Goal: Information Seeking & Learning: Check status

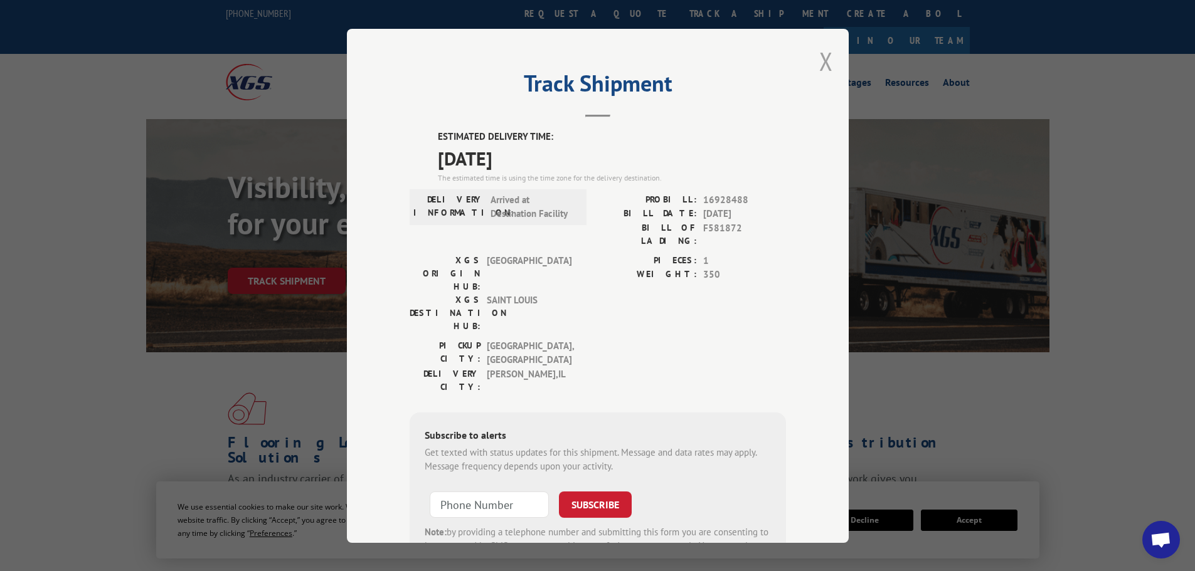
click at [821, 61] on button "Close modal" at bounding box center [826, 61] width 14 height 33
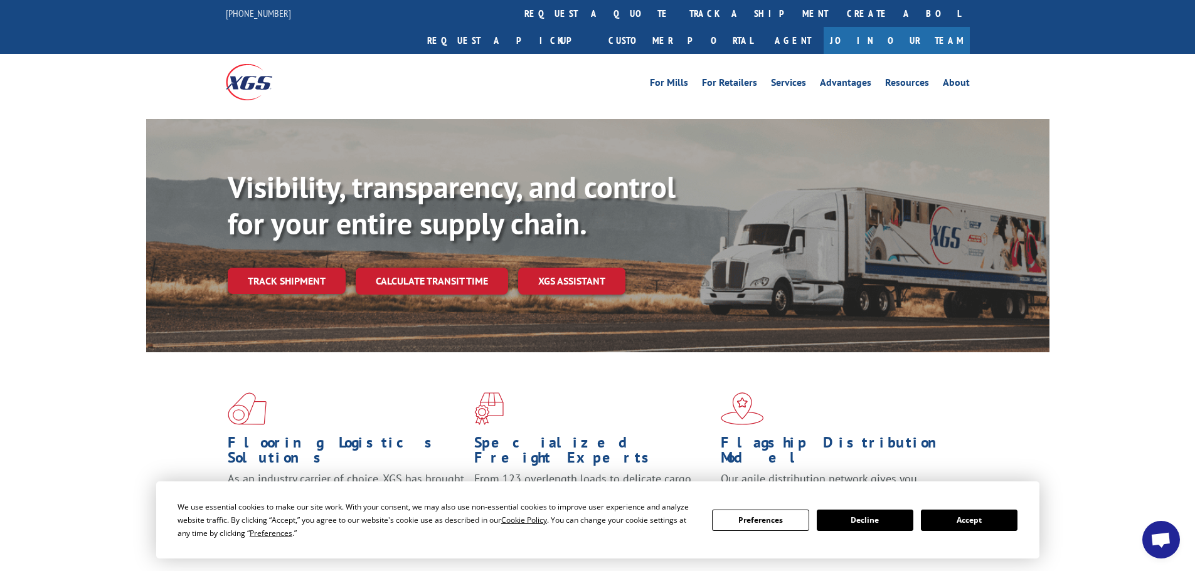
click at [947, 522] on button "Accept" at bounding box center [969, 520] width 97 height 21
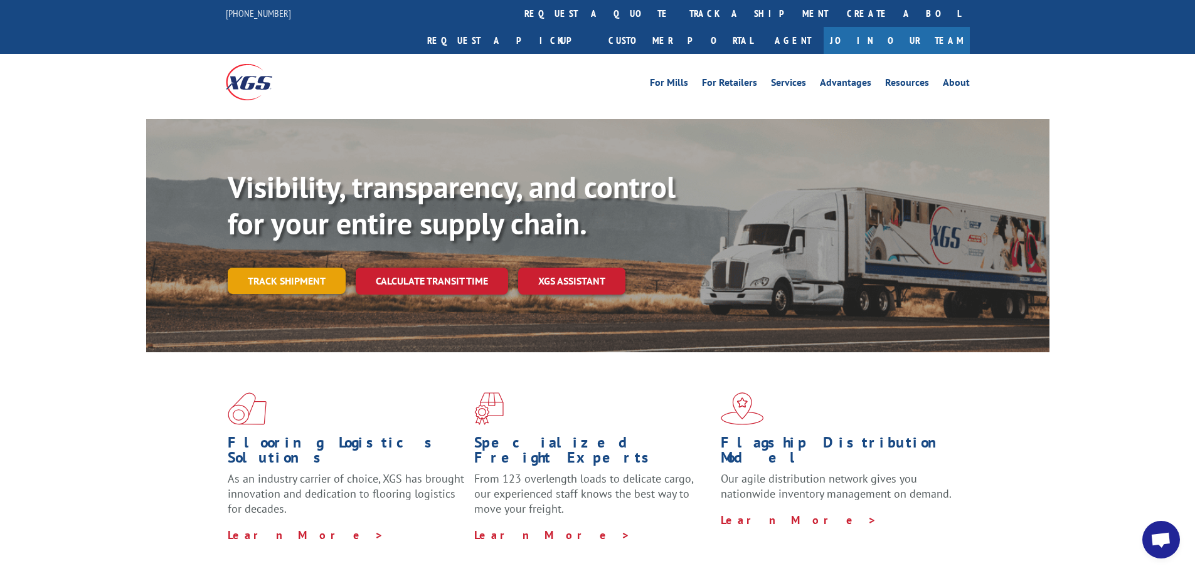
click at [307, 268] on link "Track shipment" at bounding box center [287, 281] width 118 height 26
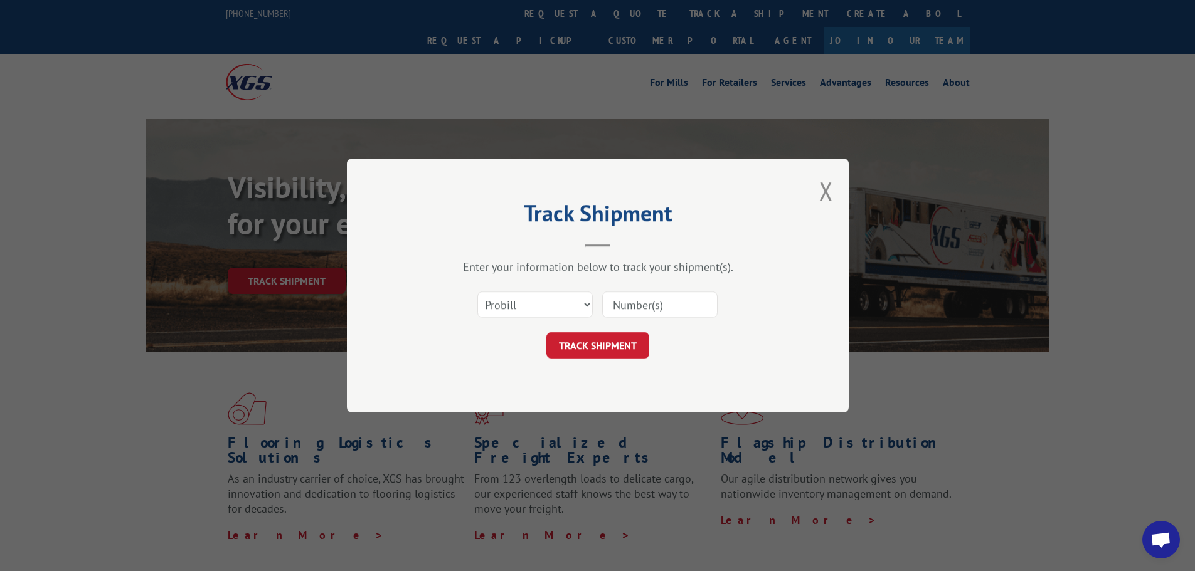
drag, startPoint x: 635, startPoint y: 296, endPoint x: 639, endPoint y: 304, distance: 8.4
click at [638, 302] on input at bounding box center [659, 305] width 115 height 26
paste input "16928488"
type input "16928488"
click at [603, 343] on button "TRACK SHIPMENT" at bounding box center [597, 345] width 103 height 26
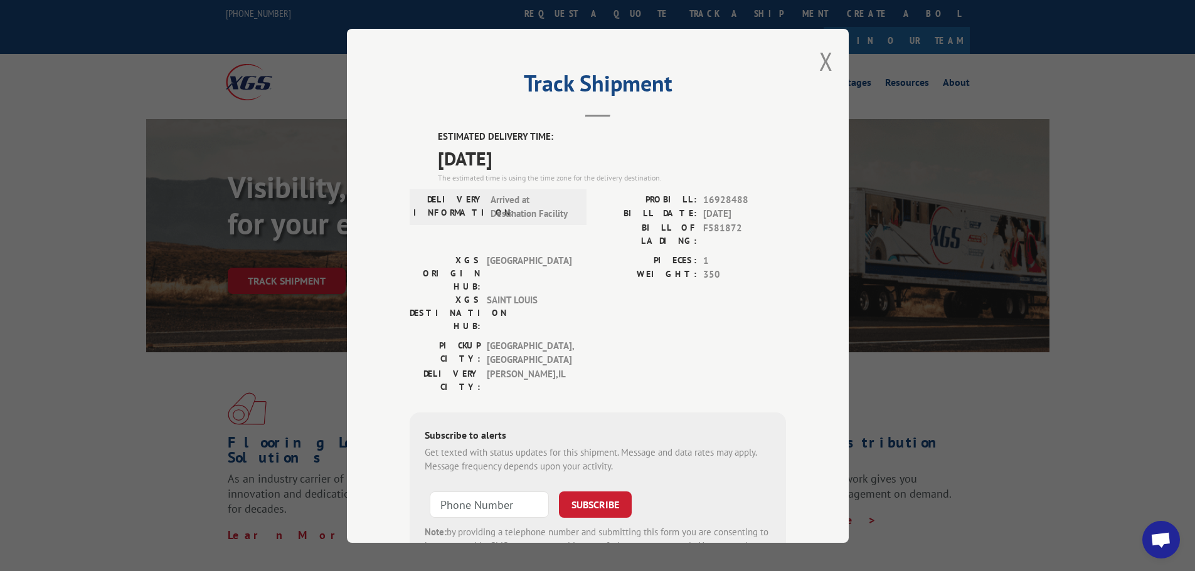
click at [661, 329] on div "ESTIMATED DELIVERY TIME: [DATE] The estimated time is using the time zone for t…" at bounding box center [598, 356] width 376 height 453
click at [819, 65] on button "Close modal" at bounding box center [826, 61] width 14 height 33
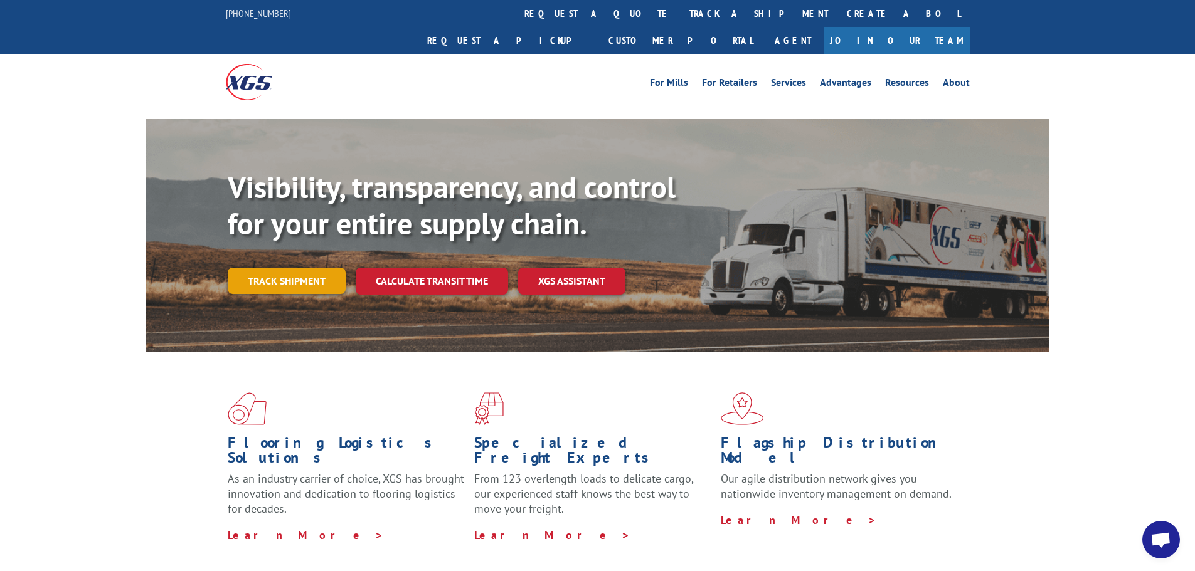
click at [286, 268] on link "Track shipment" at bounding box center [287, 281] width 118 height 26
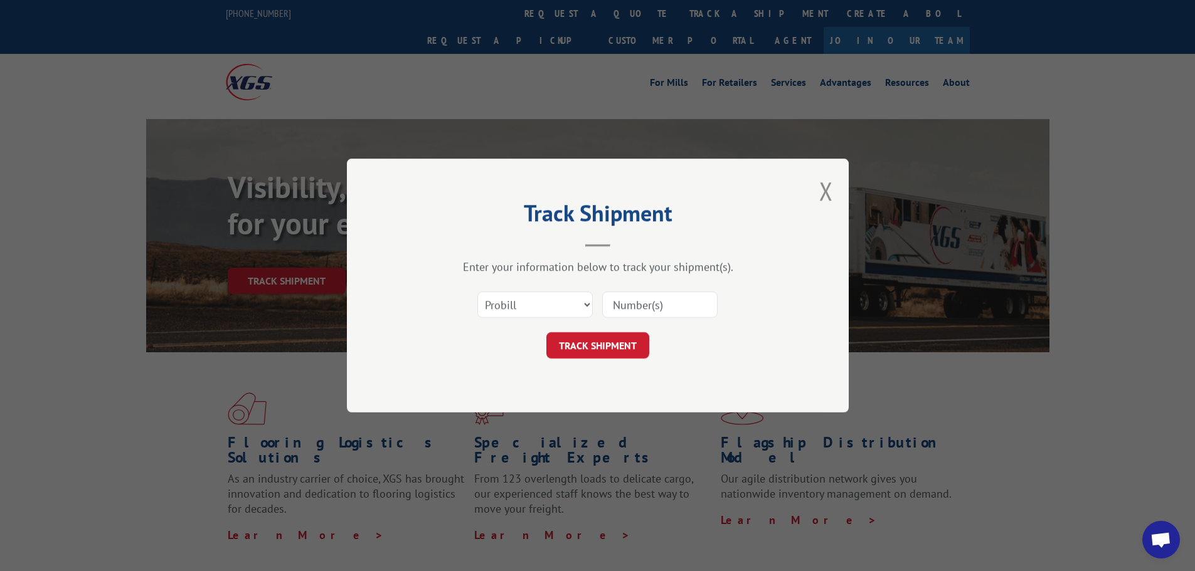
click at [652, 305] on input at bounding box center [659, 305] width 115 height 26
paste input "16928488"
type input "16928488"
click button "TRACK SHIPMENT" at bounding box center [597, 345] width 103 height 26
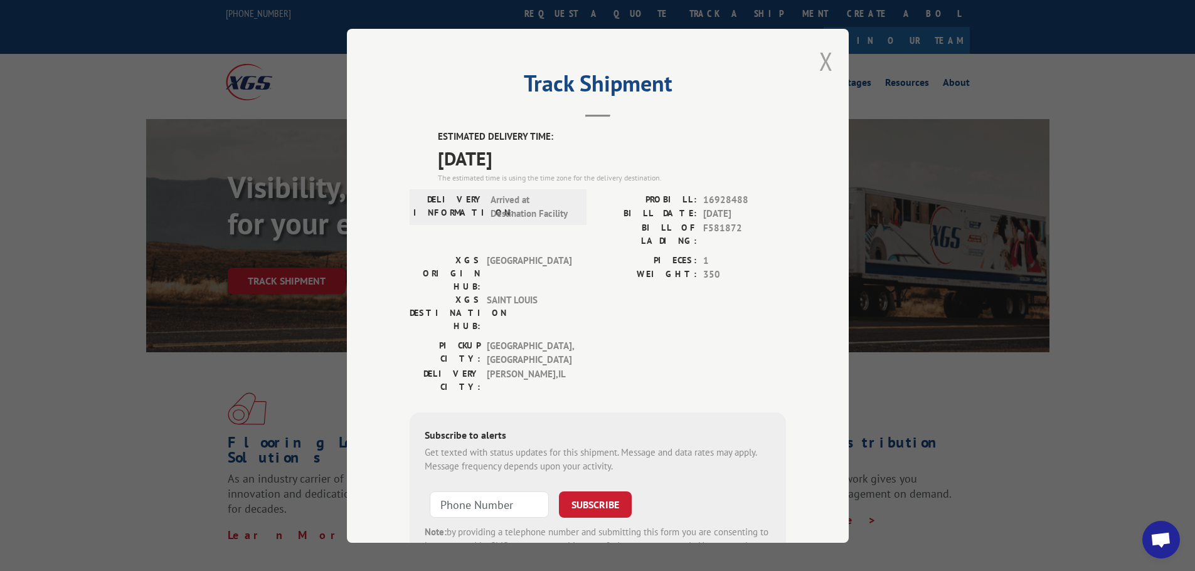
click at [820, 61] on button "Close modal" at bounding box center [826, 61] width 14 height 33
